Goal: Information Seeking & Learning: Find specific fact

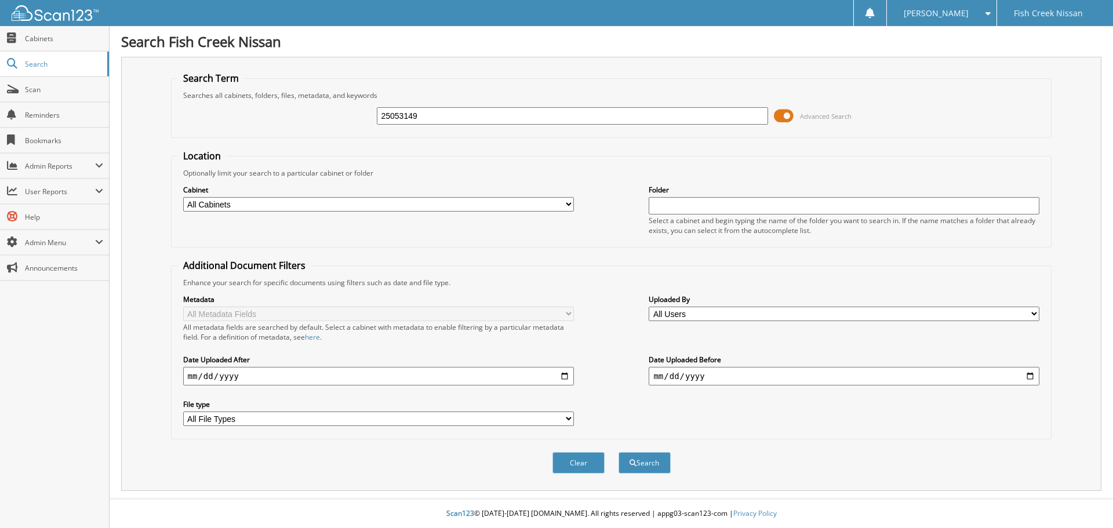
type input "25053149"
click at [618, 452] on button "Search" at bounding box center [644, 462] width 52 height 21
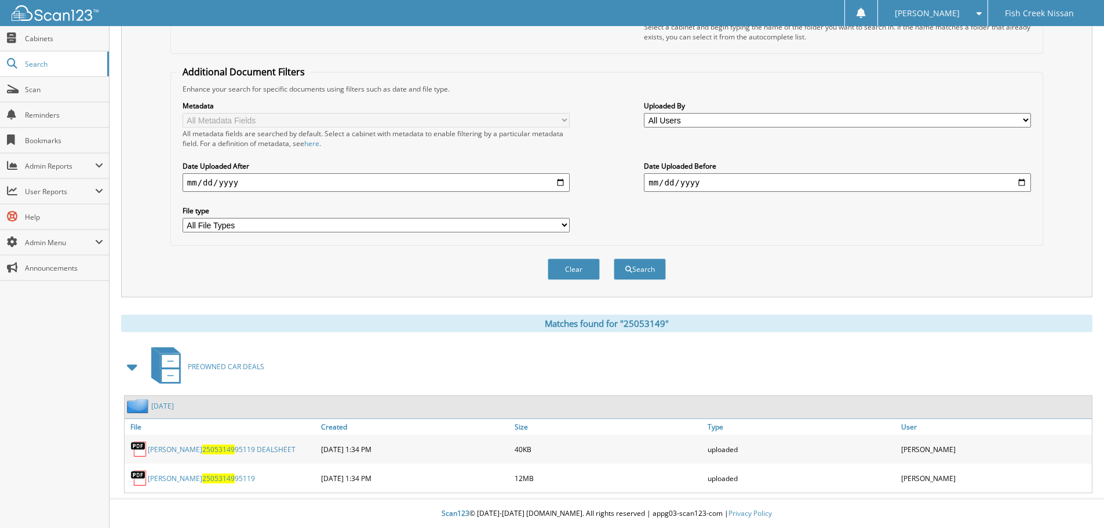
click at [202, 479] on span "25053149" at bounding box center [218, 478] width 32 height 10
